Goal: Information Seeking & Learning: Check status

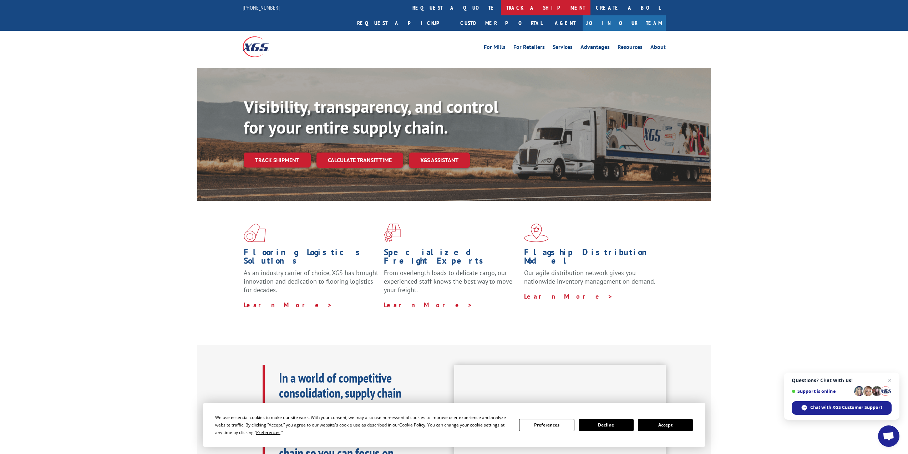
click at [501, 7] on link "track a shipment" at bounding box center [546, 7] width 90 height 15
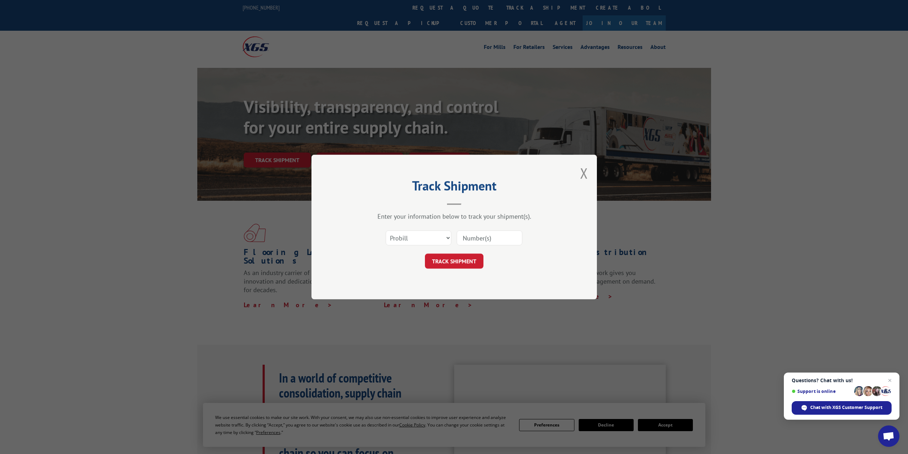
click at [506, 239] on input at bounding box center [490, 237] width 66 height 15
drag, startPoint x: 459, startPoint y: 237, endPoint x: 429, endPoint y: 237, distance: 30.7
click at [429, 237] on div "Select category... Probill BOL PO 1430" at bounding box center [454, 238] width 214 height 24
type input "17403017"
click button "TRACK SHIPMENT" at bounding box center [454, 260] width 59 height 15
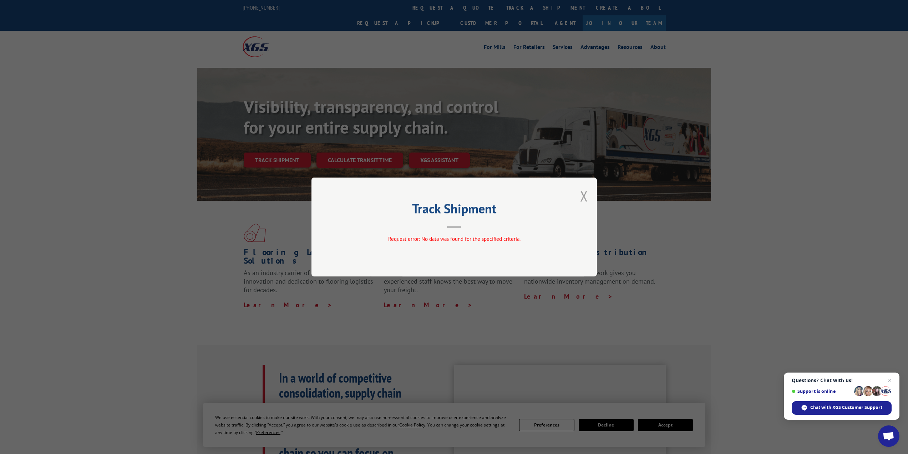
click at [581, 191] on button "Close modal" at bounding box center [584, 195] width 8 height 19
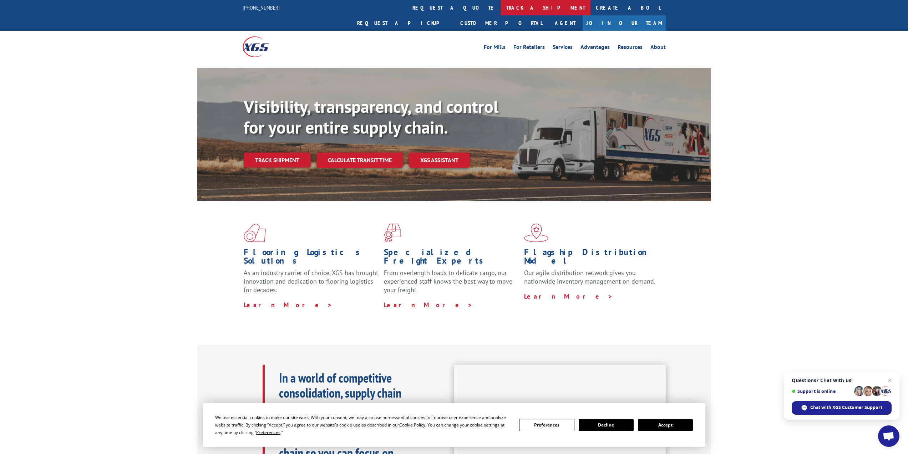
click at [501, 0] on link "track a shipment" at bounding box center [546, 7] width 90 height 15
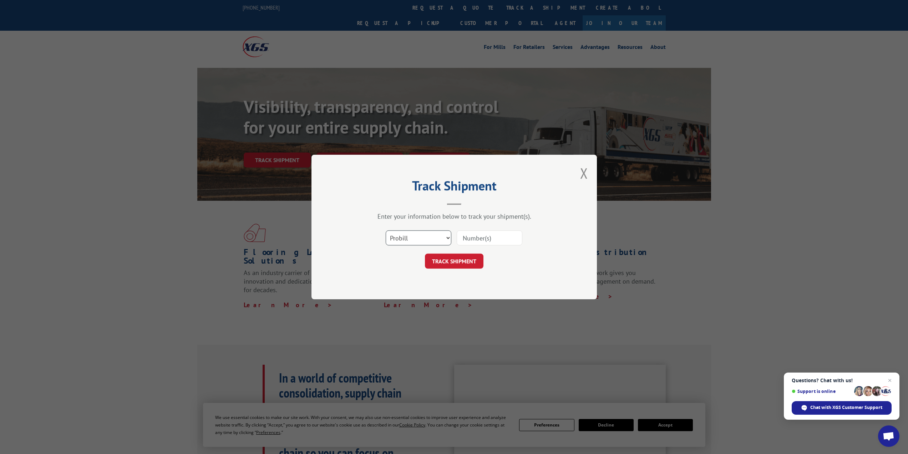
click at [407, 242] on select "Select category... Probill BOL PO" at bounding box center [419, 237] width 66 height 15
select select "bol"
click at [386, 230] on select "Select category... Probill BOL PO" at bounding box center [419, 237] width 66 height 15
click at [424, 231] on select "Select category... Probill BOL PO" at bounding box center [419, 237] width 66 height 15
click at [482, 240] on input at bounding box center [490, 237] width 66 height 15
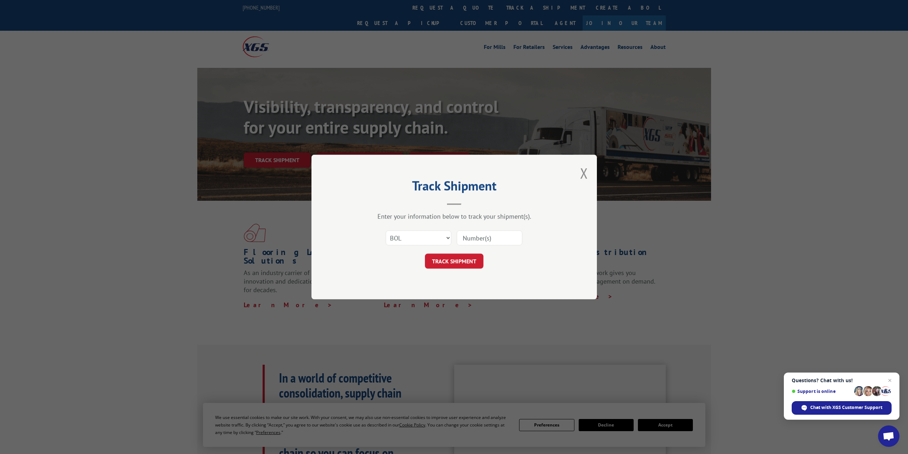
paste input "17403017"
type input "17403017"
click at [450, 267] on button "TRACK SHIPMENT" at bounding box center [454, 260] width 59 height 15
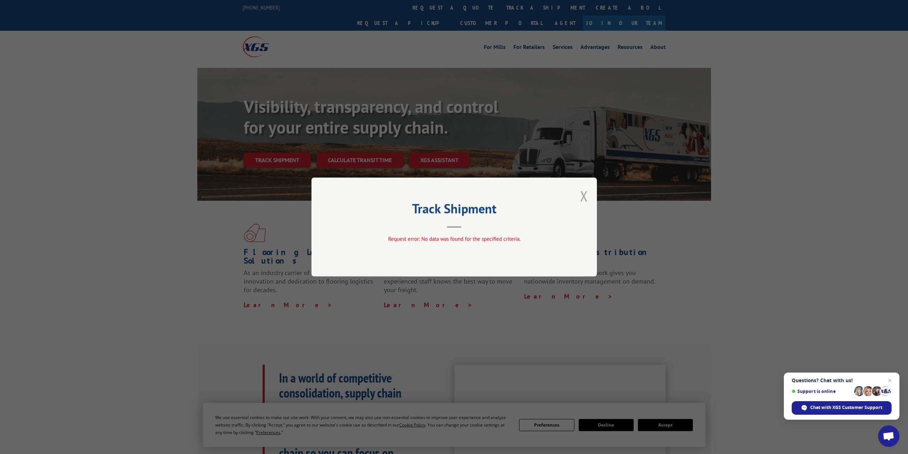
click at [582, 197] on button "Close modal" at bounding box center [584, 195] width 8 height 19
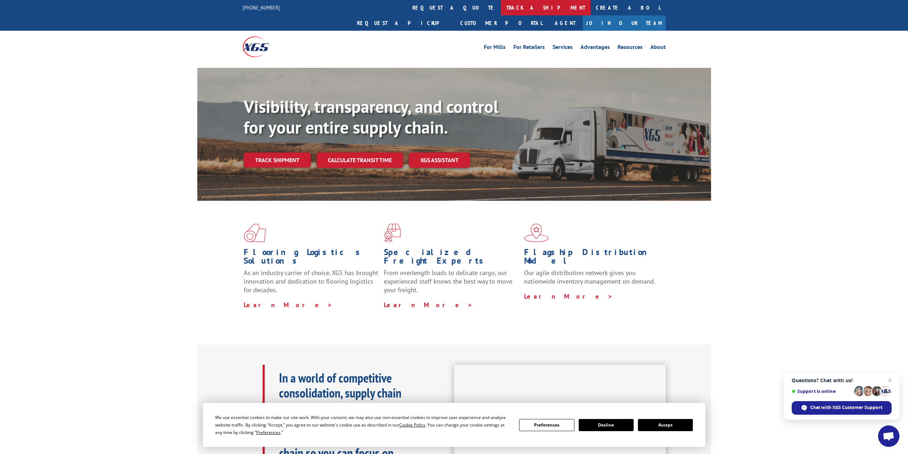
click at [501, 8] on link "track a shipment" at bounding box center [546, 7] width 90 height 15
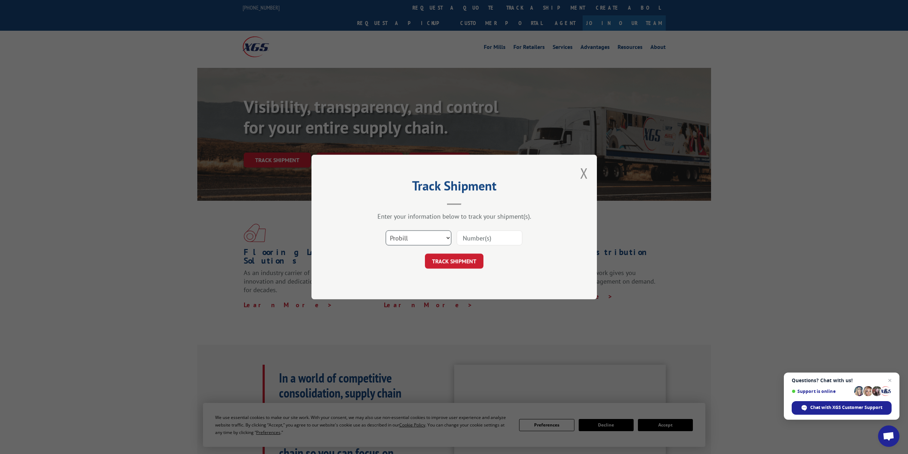
click at [405, 238] on select "Select category... Probill BOL PO" at bounding box center [419, 237] width 66 height 15
click at [386, 230] on select "Select category... Probill BOL PO" at bounding box center [419, 237] width 66 height 15
click at [481, 240] on input at bounding box center [490, 237] width 66 height 15
paste input "17403017"
type input "17403017"
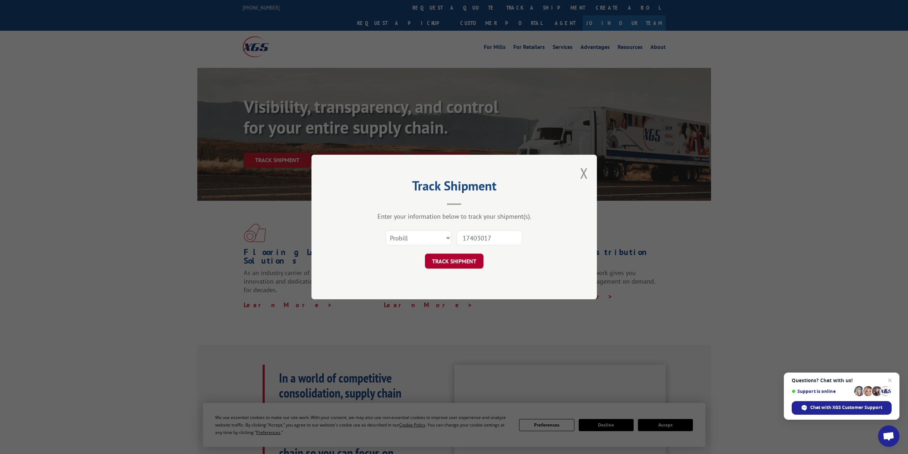
click at [459, 255] on button "TRACK SHIPMENT" at bounding box center [454, 260] width 59 height 15
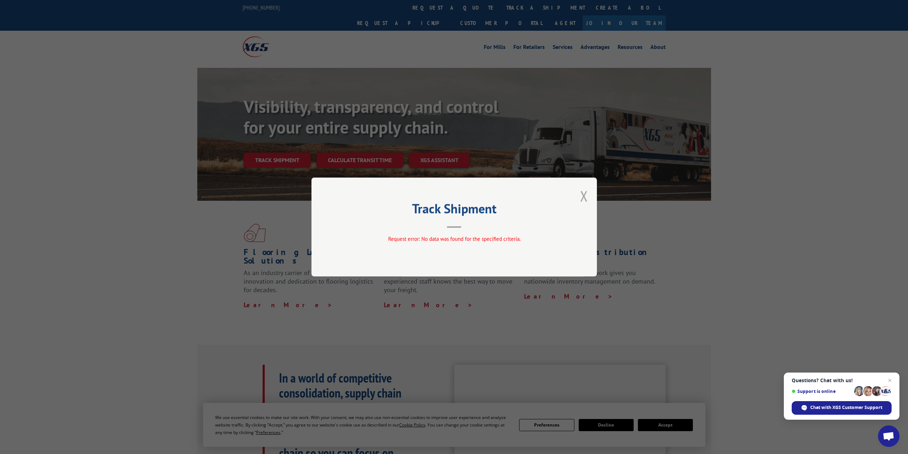
click at [584, 198] on button "Close modal" at bounding box center [584, 195] width 8 height 19
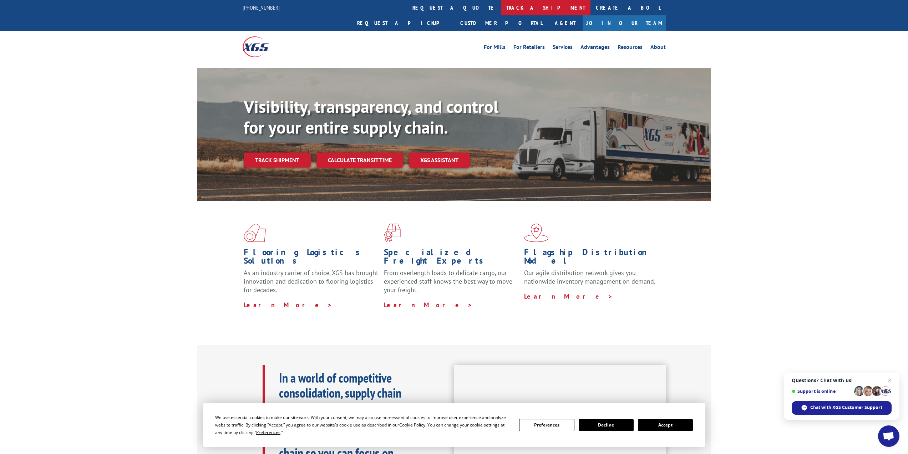
click at [501, 11] on link "track a shipment" at bounding box center [546, 7] width 90 height 15
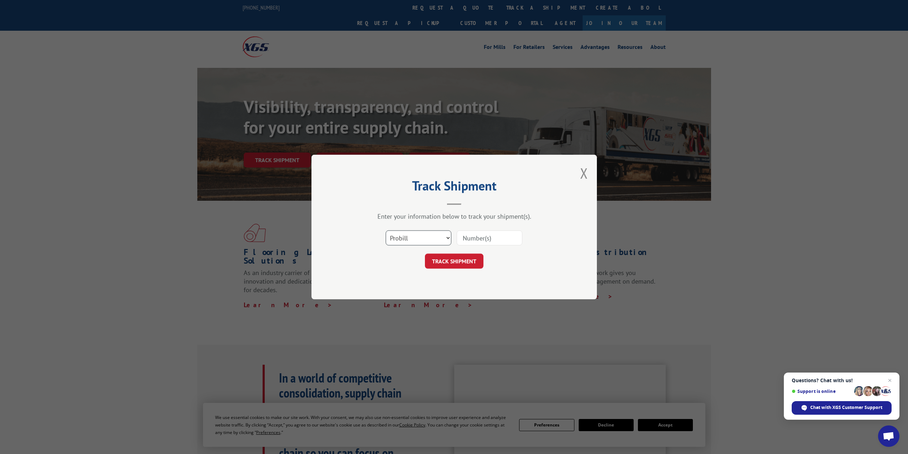
click at [418, 237] on select "Select category... Probill BOL PO" at bounding box center [419, 237] width 66 height 15
select select "po"
click at [386, 230] on select "Select category... Probill BOL PO" at bounding box center [419, 237] width 66 height 15
paste input "17403017"
click at [481, 239] on input "17403017" at bounding box center [490, 237] width 66 height 15
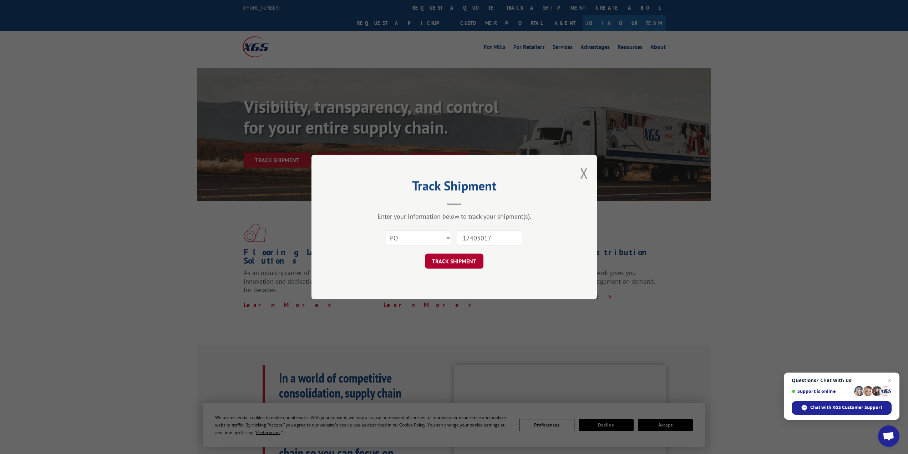
type input "17403017"
click at [448, 260] on button "TRACK SHIPMENT" at bounding box center [454, 260] width 59 height 15
